Goal: Find specific page/section: Find specific page/section

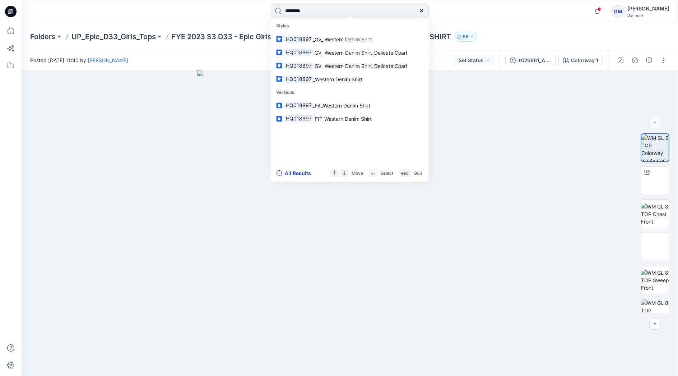
type input "********"
click at [302, 175] on button "All Results" at bounding box center [296, 173] width 40 height 9
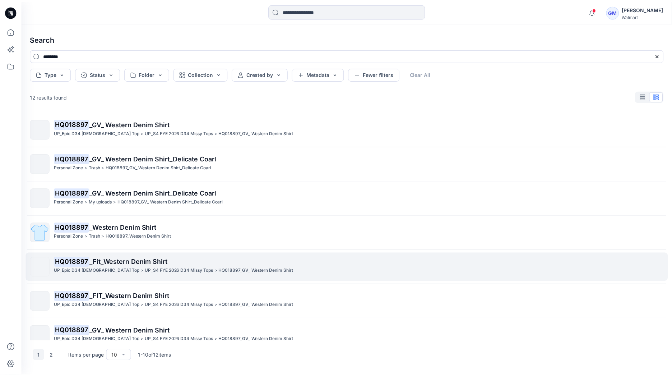
scroll to position [80, 0]
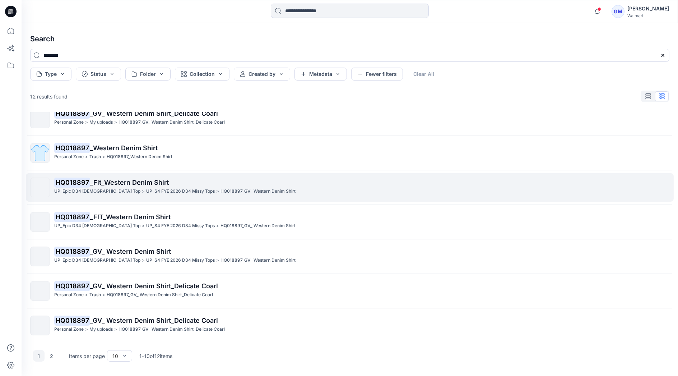
click at [103, 186] on p "HQ018897 _Fit_Western Denim Shirt" at bounding box center [361, 182] width 615 height 10
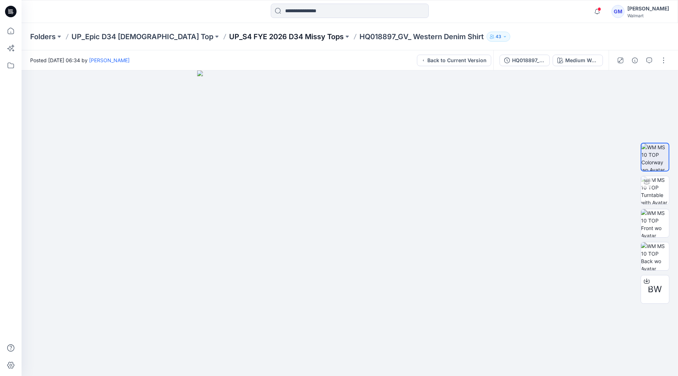
click at [253, 39] on p "UP_S4 FYE 2026 D34 Missy Tops" at bounding box center [286, 37] width 115 height 10
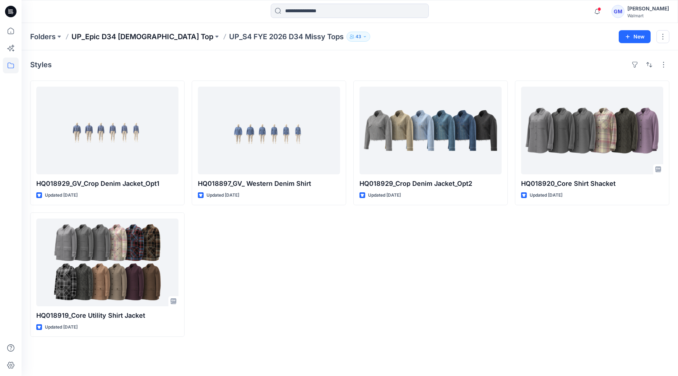
click at [91, 34] on p "UP_Epic D34 [DEMOGRAPHIC_DATA] Top" at bounding box center [142, 37] width 142 height 10
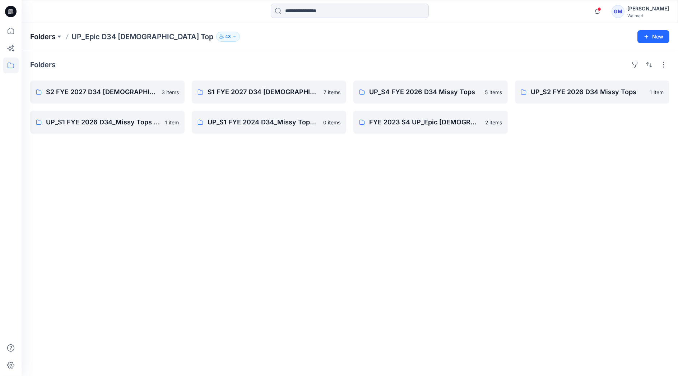
click at [54, 34] on p "Folders" at bounding box center [43, 37] width 26 height 10
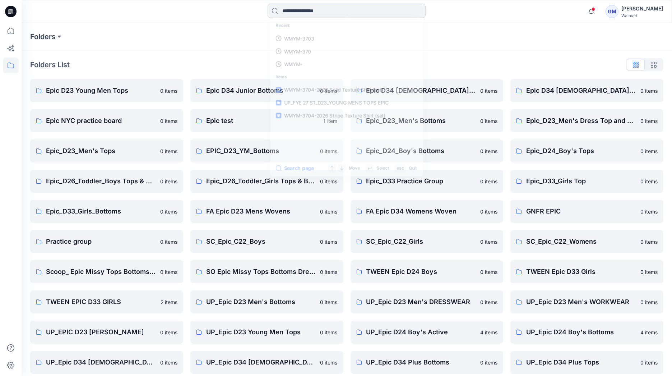
click at [343, 9] on input at bounding box center [347, 11] width 158 height 14
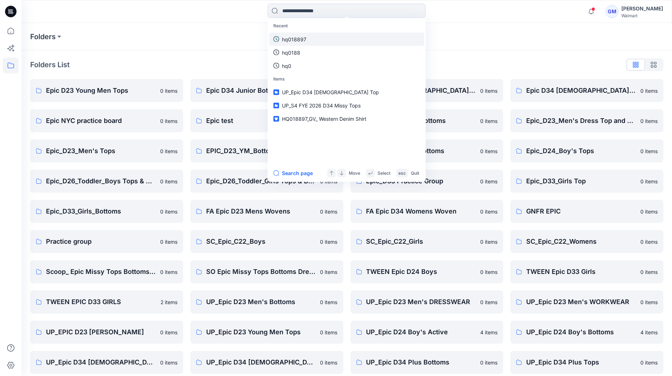
click at [317, 39] on link "hq018897" at bounding box center [346, 38] width 155 height 13
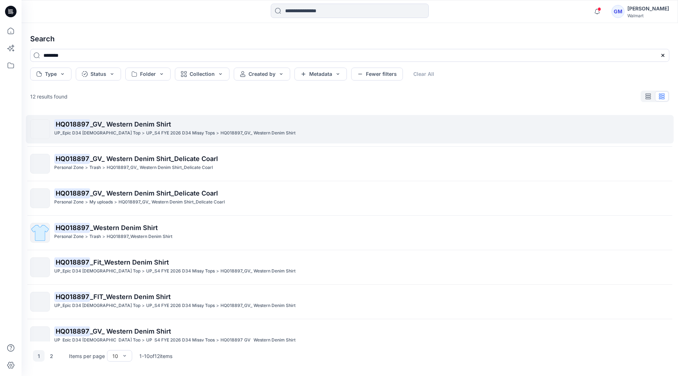
click at [153, 130] on p "UP_S4 FYE 2026 D34 Missy Tops" at bounding box center [180, 133] width 69 height 8
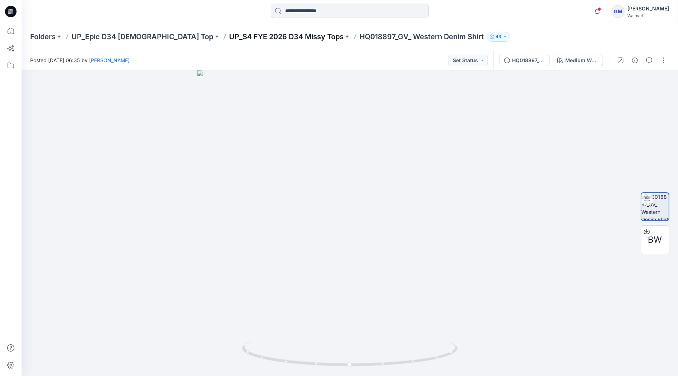
click at [260, 35] on p "UP_S4 FYE 2026 D34 Missy Tops" at bounding box center [286, 37] width 115 height 10
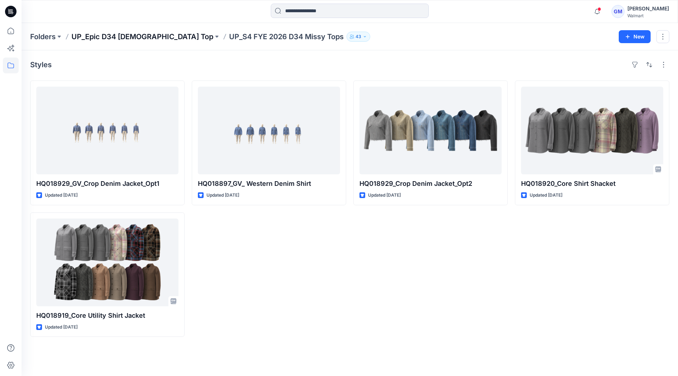
click at [126, 34] on p "UP_Epic D34 [DEMOGRAPHIC_DATA] Top" at bounding box center [142, 37] width 142 height 10
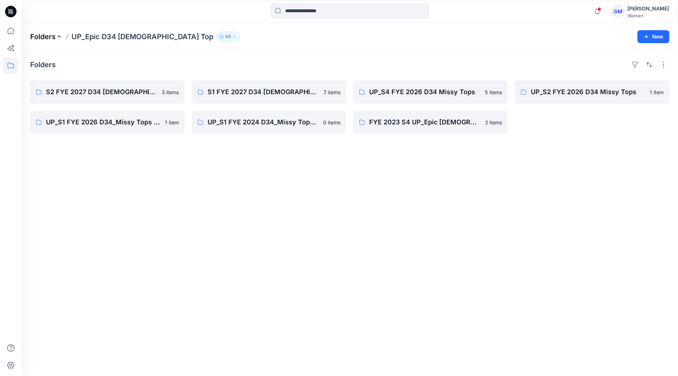
click at [48, 33] on p "Folders" at bounding box center [43, 37] width 26 height 10
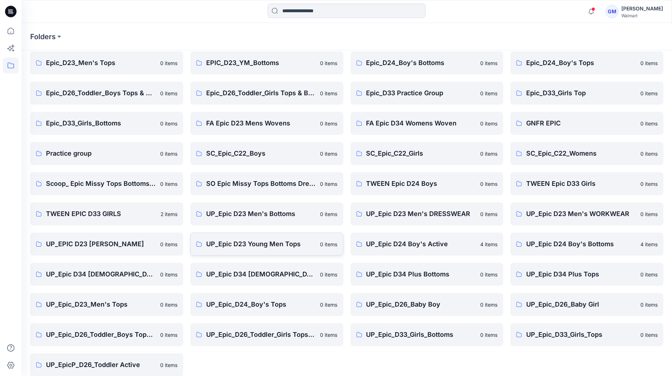
scroll to position [97, 0]
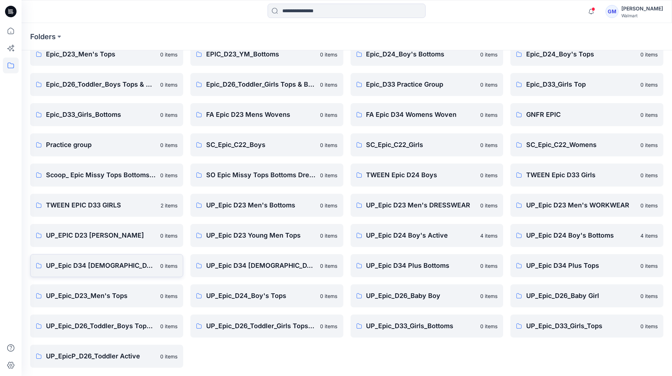
click at [89, 265] on p "UP_Epic D34 [DEMOGRAPHIC_DATA] Bottoms" at bounding box center [101, 265] width 110 height 10
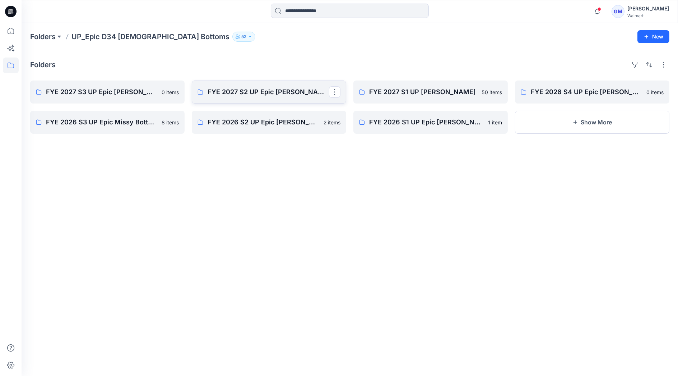
click at [225, 93] on p "FYE 2027 S2 UP Epic [PERSON_NAME]" at bounding box center [268, 92] width 121 height 10
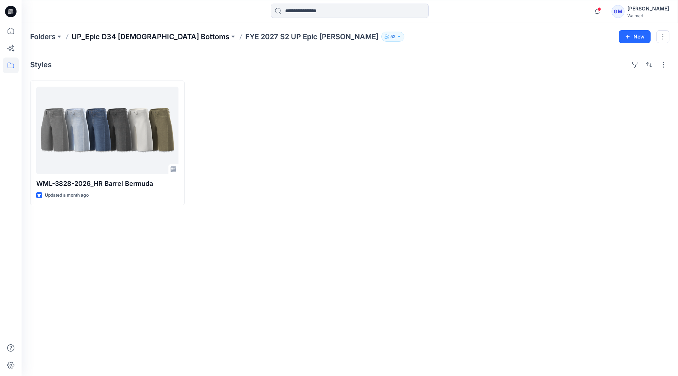
click at [152, 34] on p "UP_Epic D34 [DEMOGRAPHIC_DATA] Bottoms" at bounding box center [150, 37] width 158 height 10
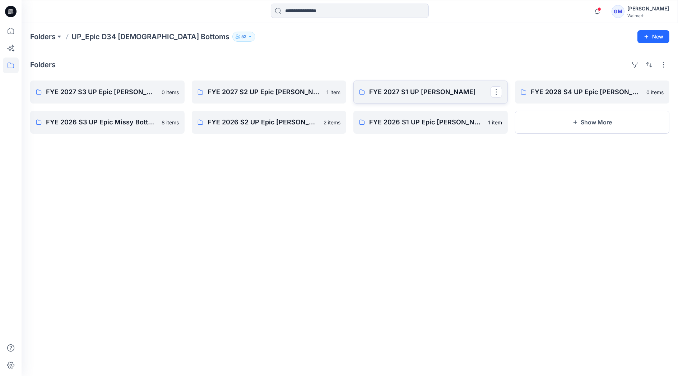
click at [397, 93] on p "FYE 2027 S1 UP [PERSON_NAME]" at bounding box center [429, 92] width 121 height 10
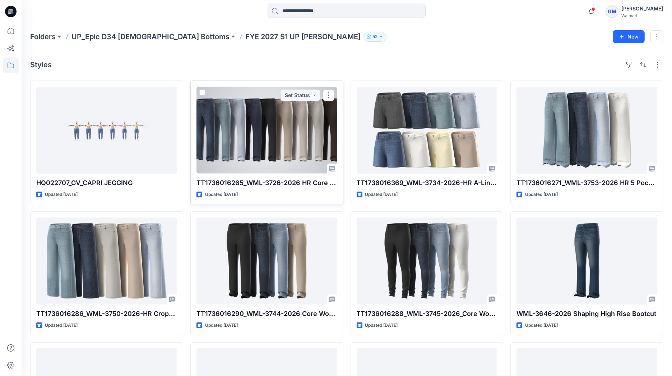
click at [299, 144] on div at bounding box center [267, 130] width 141 height 87
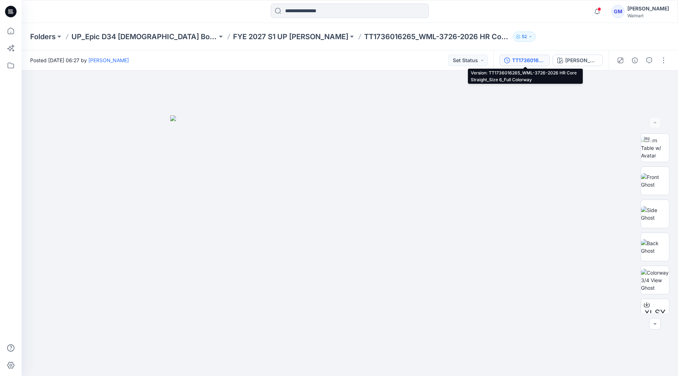
click at [529, 63] on div "TT1736016265_WML-3726-2026 HR Core Straight_Size 6_Full Colorway" at bounding box center [528, 60] width 33 height 8
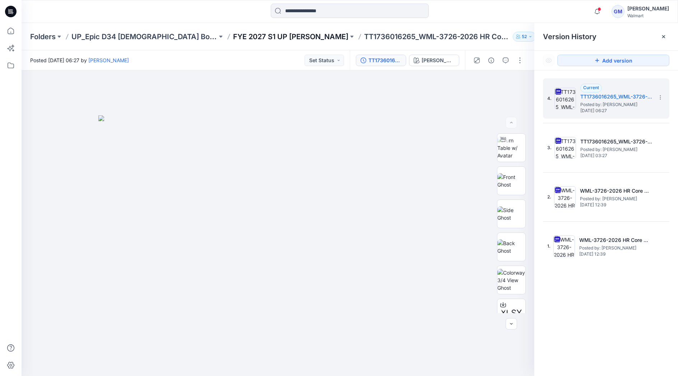
click at [257, 34] on p "FYE 2027 S1 UP [PERSON_NAME]" at bounding box center [290, 37] width 115 height 10
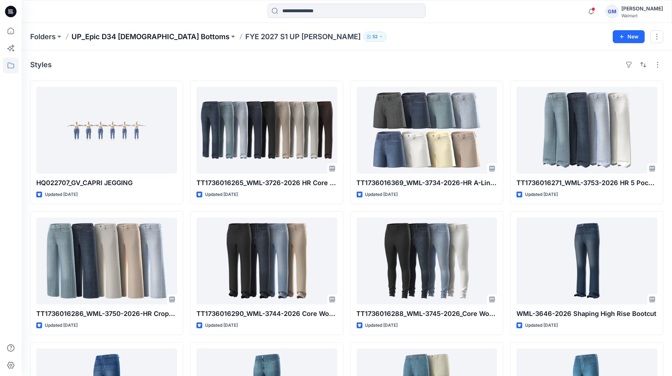
click at [100, 41] on p "UP_Epic D34 [DEMOGRAPHIC_DATA] Bottoms" at bounding box center [150, 37] width 158 height 10
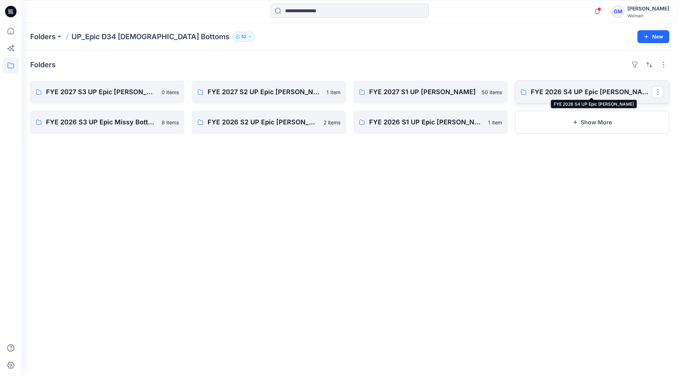
click at [575, 94] on p "FYE 2026 S4 UP Epic [PERSON_NAME]" at bounding box center [591, 92] width 121 height 10
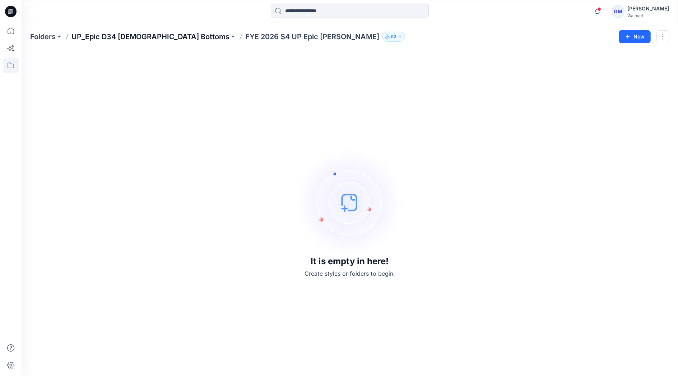
click at [161, 34] on p "UP_Epic D34 [DEMOGRAPHIC_DATA] Bottoms" at bounding box center [150, 37] width 158 height 10
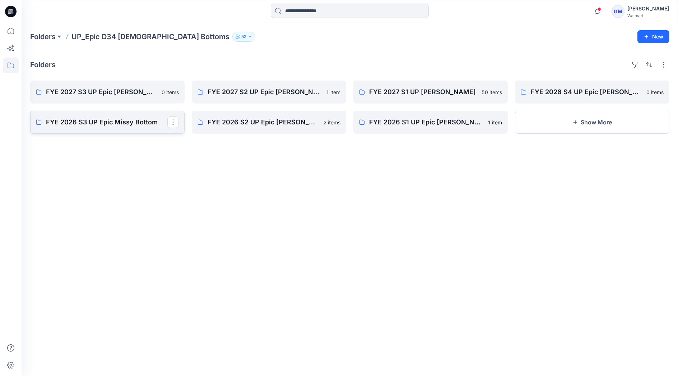
click at [131, 122] on p "FYE 2026 S3 UP Epic Missy Bottom" at bounding box center [106, 122] width 121 height 10
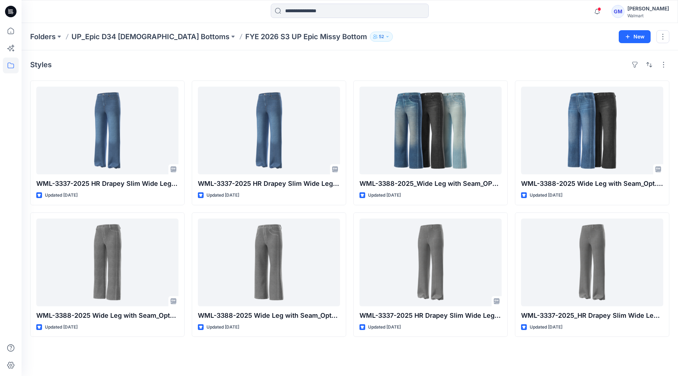
click at [479, 20] on div "Notifications HQ259636_GV_MISSY_MR UTILITY JOGGER Style has been moved to FYE20…" at bounding box center [350, 11] width 657 height 23
click at [145, 38] on p "UP_Epic D34 [DEMOGRAPHIC_DATA] Bottoms" at bounding box center [150, 37] width 158 height 10
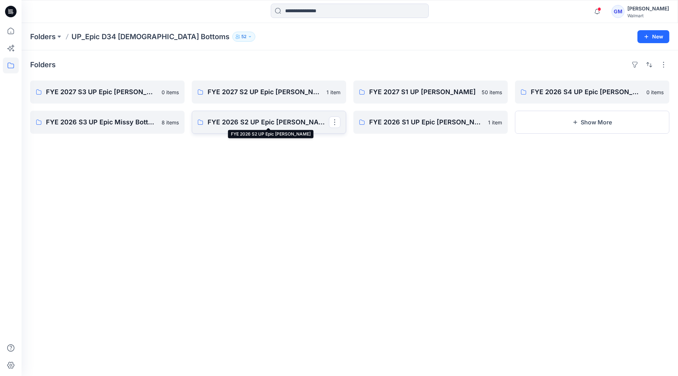
click at [227, 124] on p "FYE 2026 S2 UP Epic [PERSON_NAME]" at bounding box center [268, 122] width 121 height 10
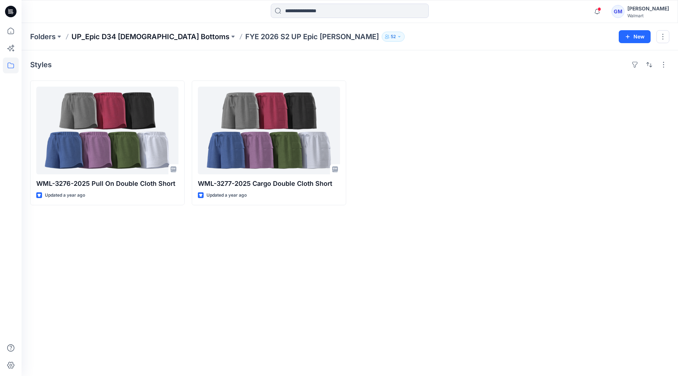
click at [144, 32] on p "UP_Epic D34 [DEMOGRAPHIC_DATA] Bottoms" at bounding box center [150, 37] width 158 height 10
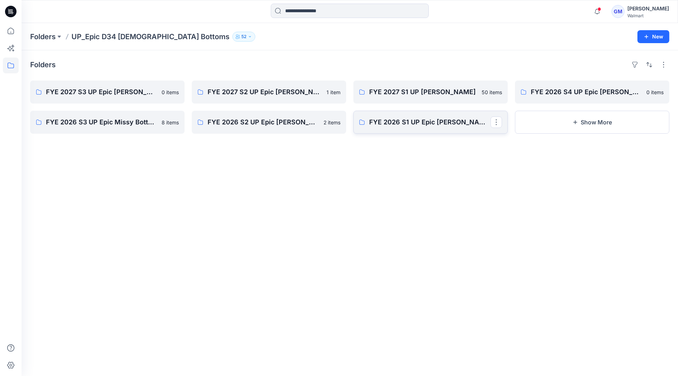
click at [414, 126] on p "FYE 2026 S1 UP Epic [PERSON_NAME]" at bounding box center [429, 122] width 121 height 10
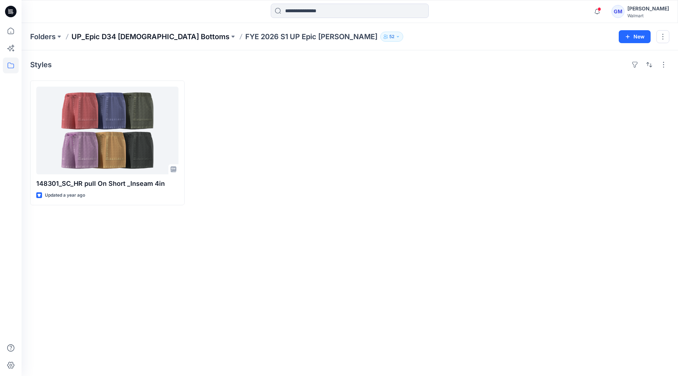
click at [107, 32] on p "UP_Epic D34 [DEMOGRAPHIC_DATA] Bottoms" at bounding box center [150, 37] width 158 height 10
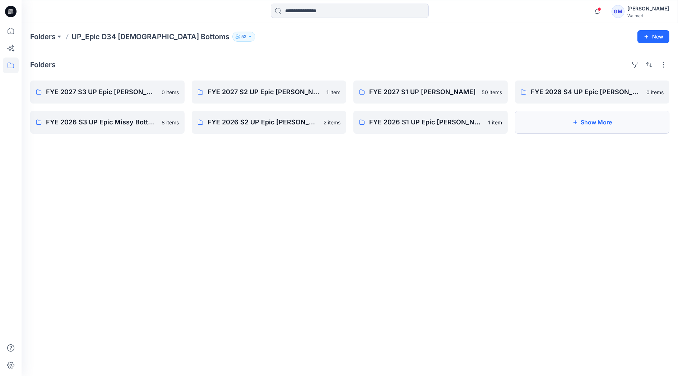
click at [584, 130] on button "Show More" at bounding box center [592, 122] width 154 height 23
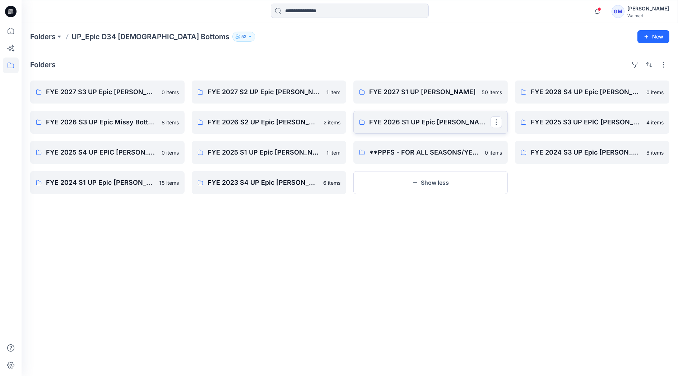
click at [445, 122] on p "FYE 2026 S1 UP Epic [PERSON_NAME]" at bounding box center [429, 122] width 121 height 10
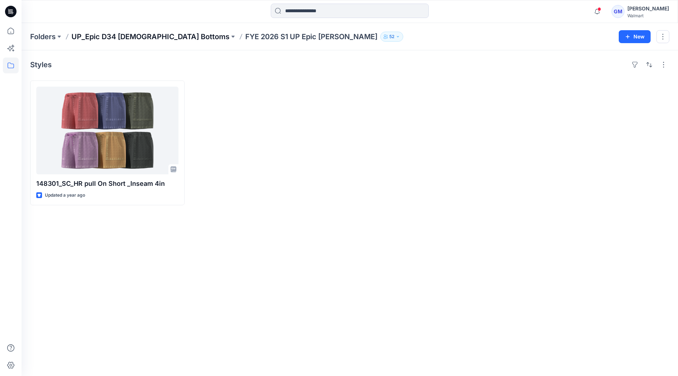
click at [105, 37] on p "UP_Epic D34 [DEMOGRAPHIC_DATA] Bottoms" at bounding box center [150, 37] width 158 height 10
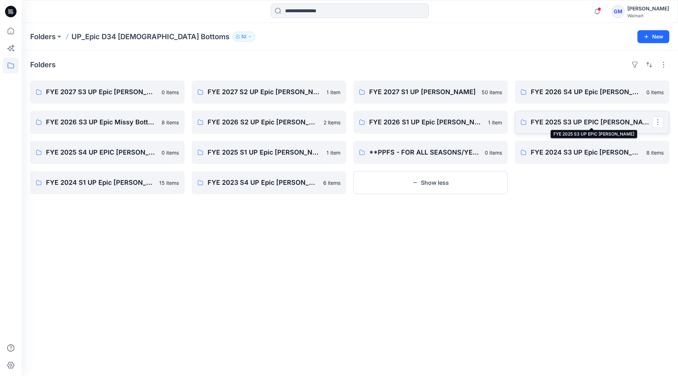
click at [577, 123] on p "FYE 2025 S3 UP EPIC [PERSON_NAME]" at bounding box center [591, 122] width 121 height 10
click at [79, 149] on p "FYE 2025 S4 UP EPIC [PERSON_NAME]" at bounding box center [106, 152] width 121 height 10
click at [262, 153] on p "FYE 2025 S1 UP Epic [PERSON_NAME]" at bounding box center [268, 152] width 121 height 10
